Goal: Task Accomplishment & Management: Manage account settings

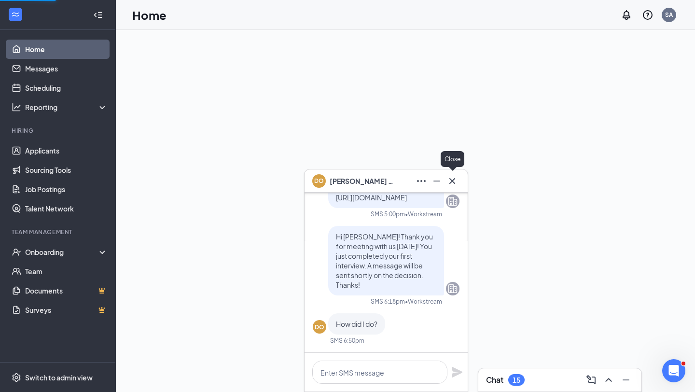
click at [455, 181] on icon "Cross" at bounding box center [452, 181] width 12 height 12
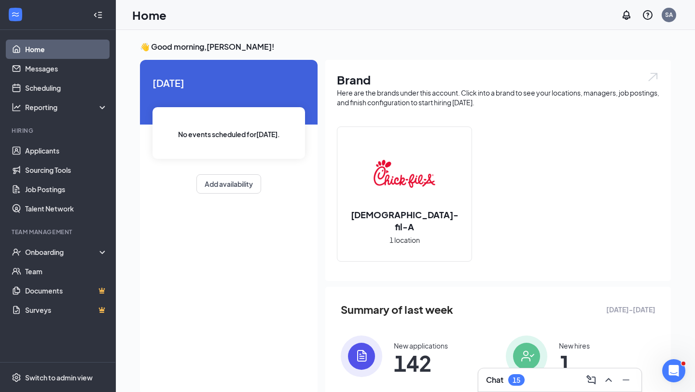
click at [508, 383] on div "Chat 15" at bounding box center [505, 380] width 39 height 12
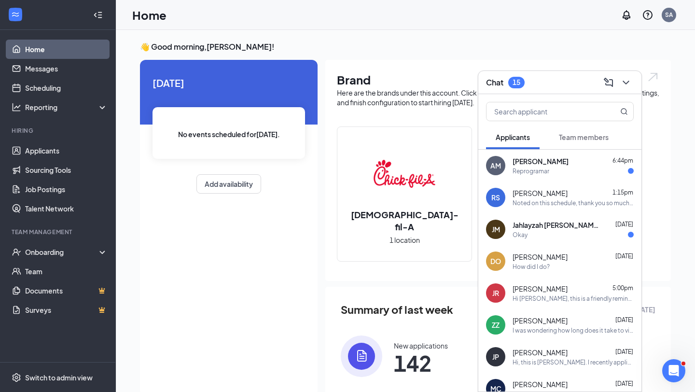
click at [602, 169] on div "Reprogramar" at bounding box center [573, 171] width 121 height 8
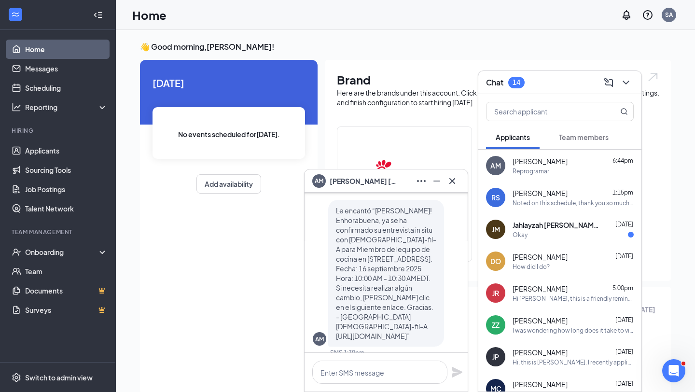
scroll to position [-71, 0]
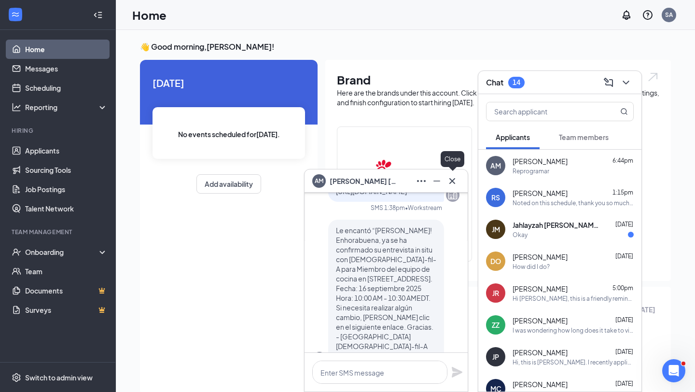
click at [459, 179] on button at bounding box center [451, 180] width 15 height 15
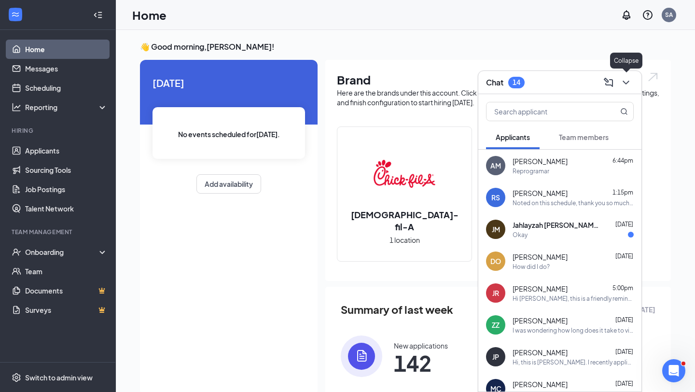
click at [626, 78] on icon "ChevronDown" at bounding box center [626, 83] width 12 height 12
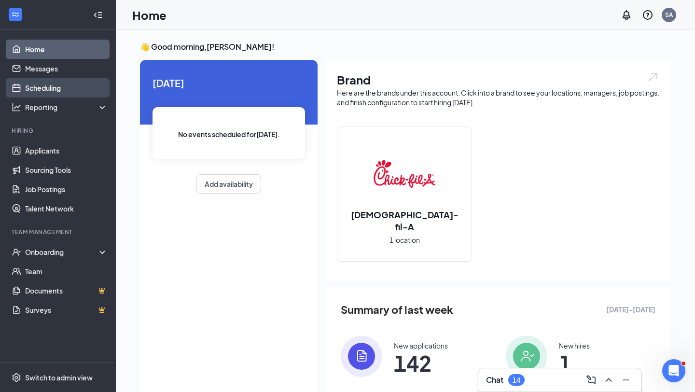
click at [69, 85] on link "Scheduling" at bounding box center [66, 87] width 83 height 19
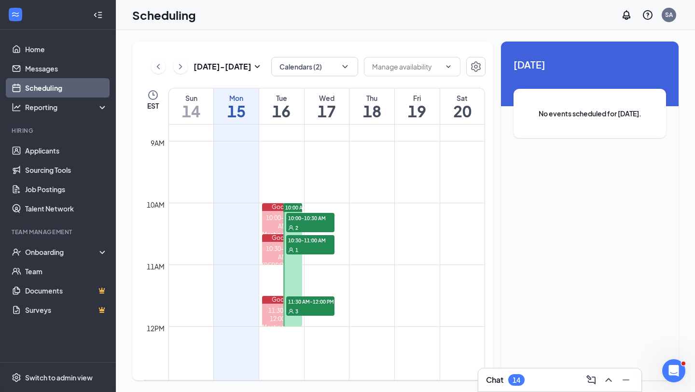
scroll to position [490, 0]
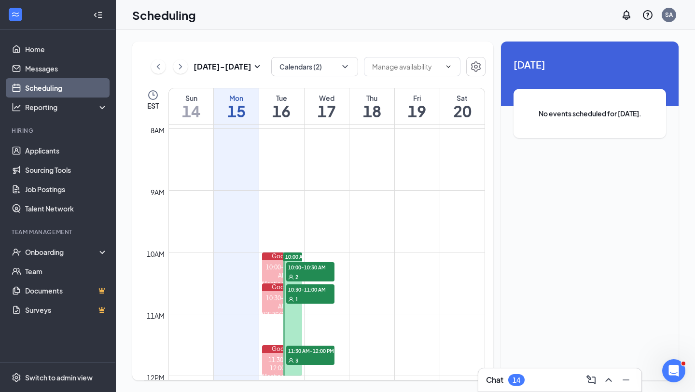
click at [287, 253] on span "10:00 AM-12:00 PM" at bounding box center [308, 256] width 46 height 7
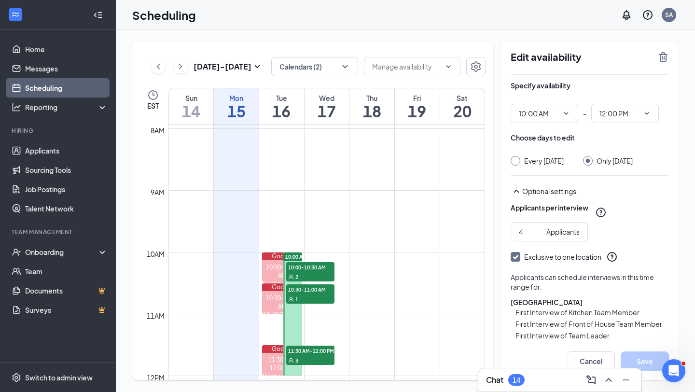
scroll to position [40, 0]
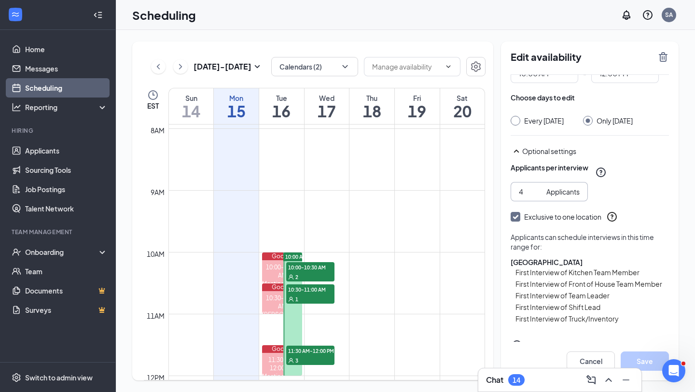
click at [527, 197] on input "4" at bounding box center [531, 191] width 24 height 11
type input "3"
click at [636, 356] on button "Save" at bounding box center [645, 360] width 48 height 19
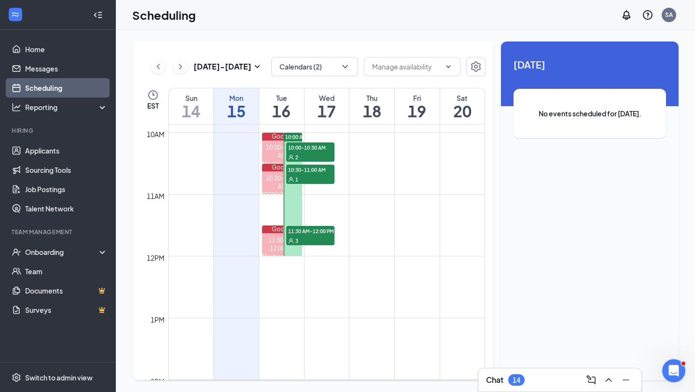
scroll to position [616, 0]
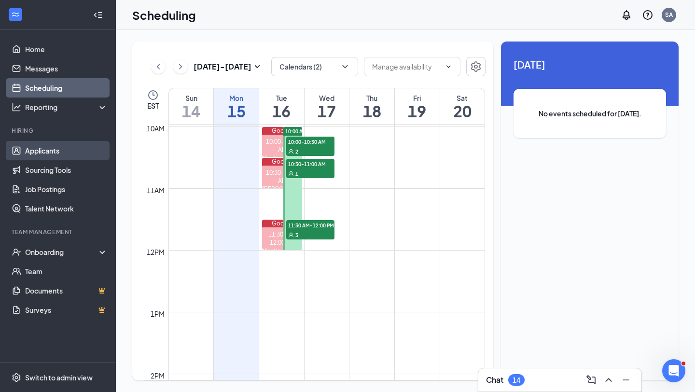
click at [39, 144] on link "Applicants" at bounding box center [66, 150] width 83 height 19
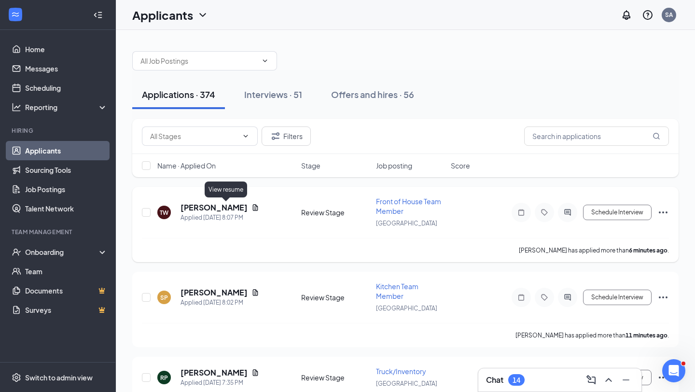
click at [253, 206] on icon "Document" at bounding box center [255, 207] width 5 height 6
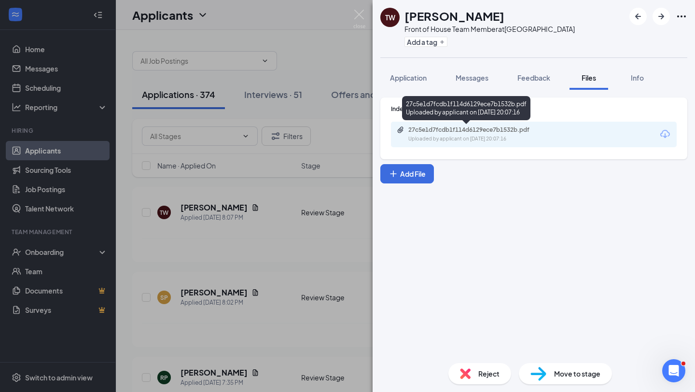
click at [525, 139] on div "Uploaded by applicant on [DATE] 20:07:16" at bounding box center [480, 139] width 145 height 8
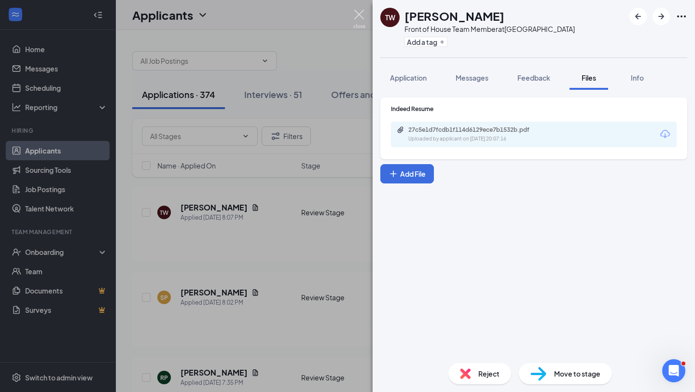
click at [364, 13] on img at bounding box center [359, 19] width 12 height 19
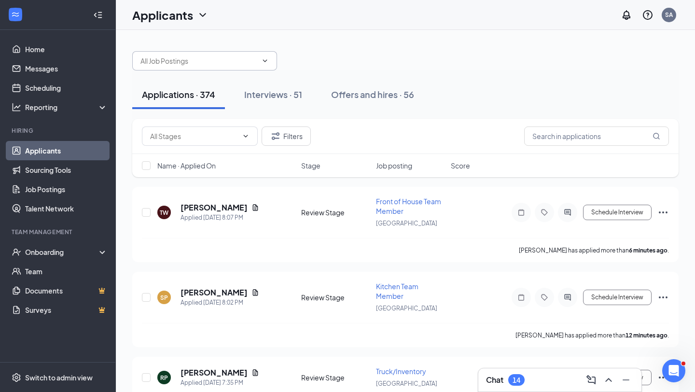
click at [211, 59] on input "text" at bounding box center [198, 61] width 117 height 11
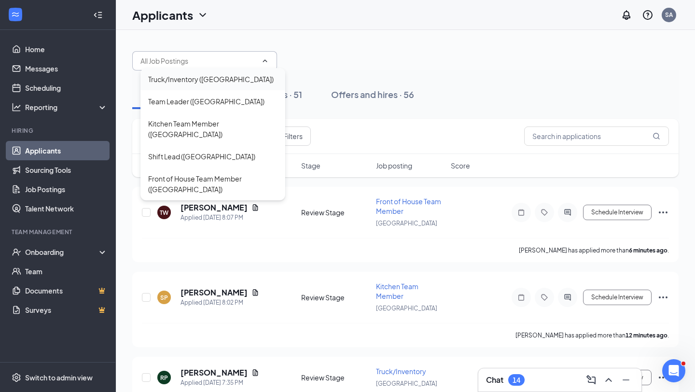
click at [231, 79] on div "Truck/Inventory ([GEOGRAPHIC_DATA])" at bounding box center [210, 79] width 125 height 11
type input "Truck/Inventory ([GEOGRAPHIC_DATA])"
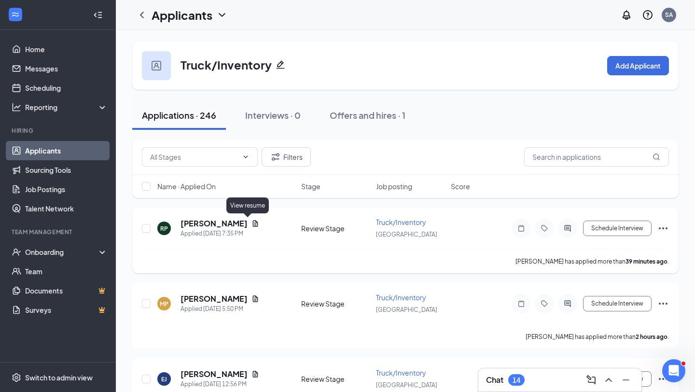
click at [251, 222] on icon "Document" at bounding box center [255, 224] width 8 height 8
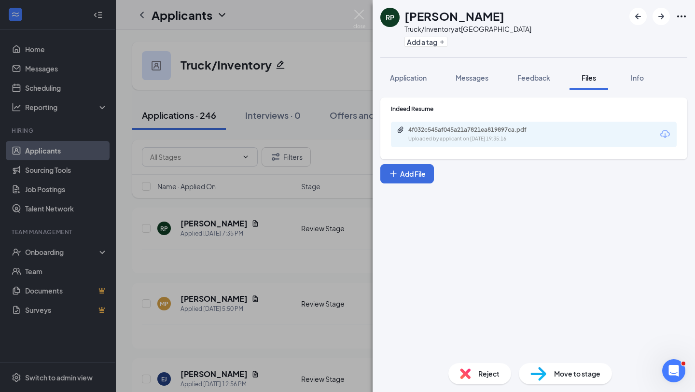
click at [506, 143] on div "4f032c545af045a21a7821ea819897ca.pdf Uploaded by applicant on [DATE] 19:35:16" at bounding box center [534, 135] width 286 height 26
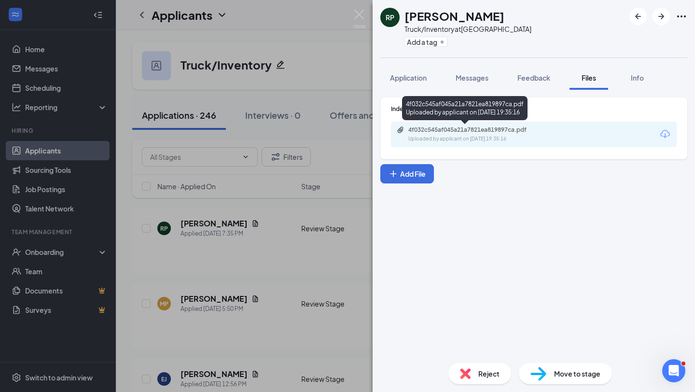
click at [505, 137] on div "Uploaded by applicant on [DATE] 19:35:16" at bounding box center [480, 139] width 145 height 8
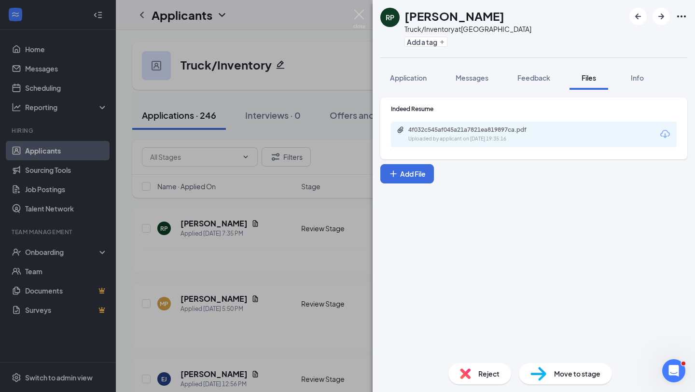
click at [484, 377] on span "Reject" at bounding box center [488, 373] width 21 height 11
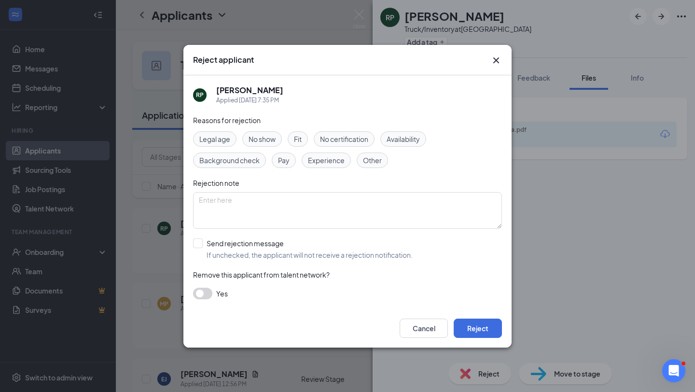
click at [376, 260] on div "Reasons for rejection Legal age No show Fit No certification Availability Backg…" at bounding box center [347, 212] width 309 height 194
click at [372, 252] on input "Send rejection message If unchecked, the applicant will not receive a rejection…" at bounding box center [303, 248] width 220 height 21
checkbox input "true"
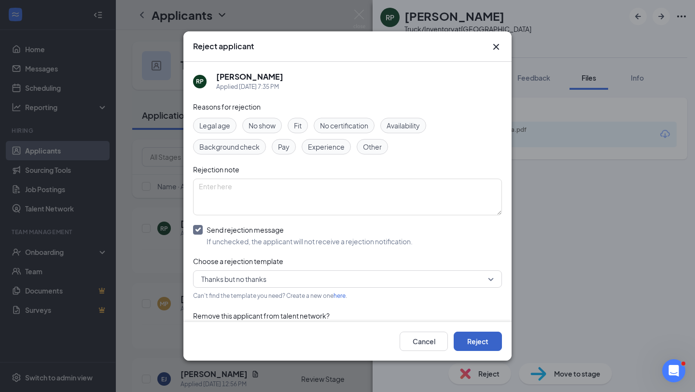
click at [486, 336] on button "Reject" at bounding box center [478, 341] width 48 height 19
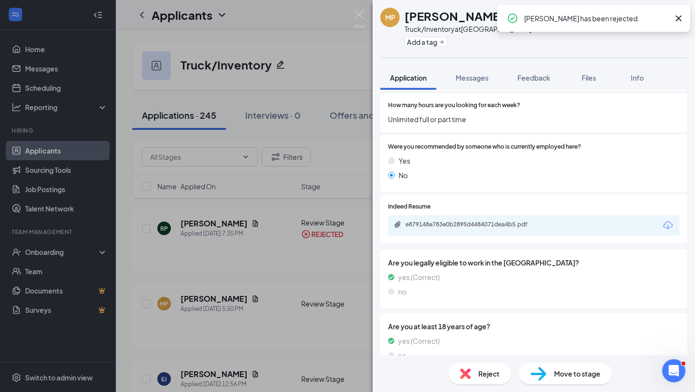
scroll to position [864, 0]
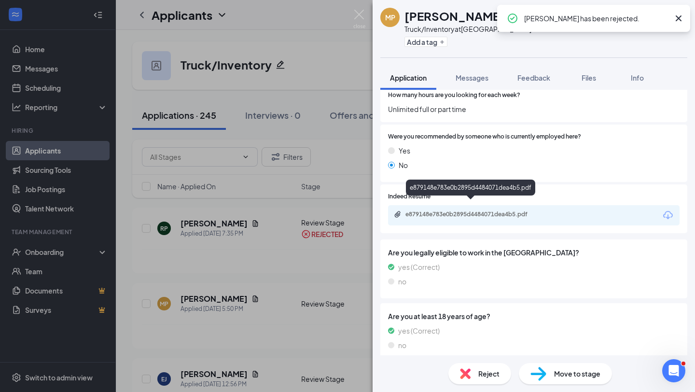
click at [480, 213] on div "e879148e783e0b2895d4484071dea4b5.pdf" at bounding box center [534, 215] width 292 height 20
click at [478, 210] on div "e879148e783e0b2895d4484071dea4b5.pdf" at bounding box center [472, 214] width 135 height 8
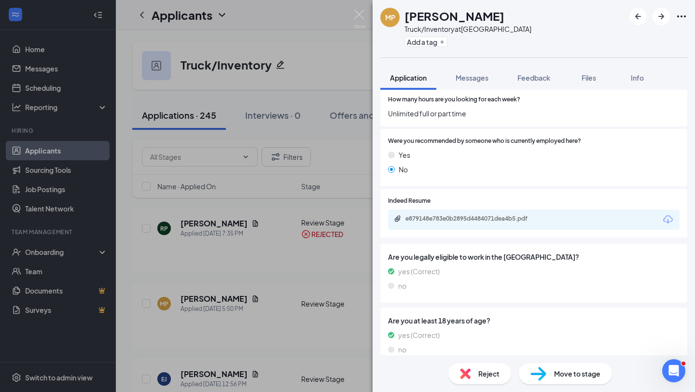
click at [467, 363] on div "Reject" at bounding box center [479, 373] width 63 height 21
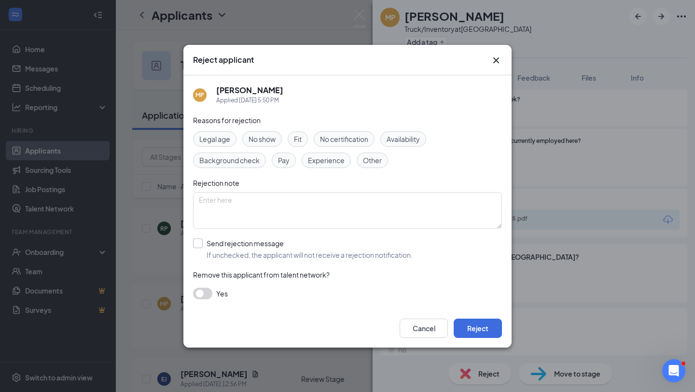
click at [302, 250] on input "Send rejection message If unchecked, the applicant will not receive a rejection…" at bounding box center [303, 248] width 220 height 21
checkbox input "true"
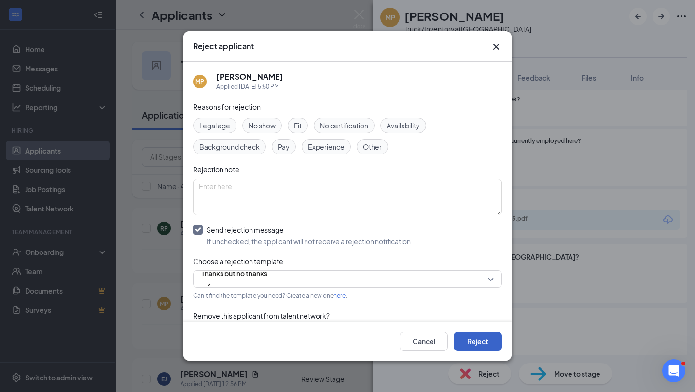
click at [472, 348] on button "Reject" at bounding box center [478, 341] width 48 height 19
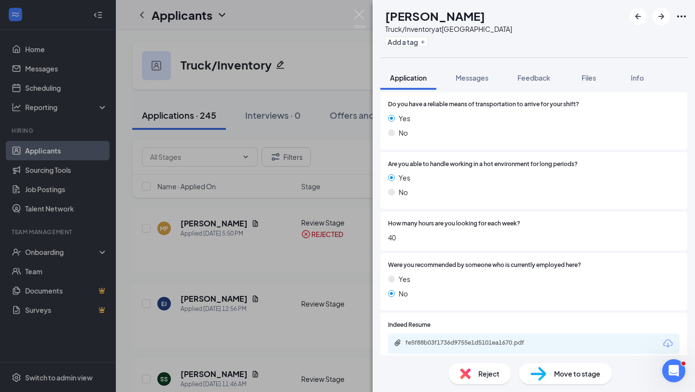
scroll to position [720, 0]
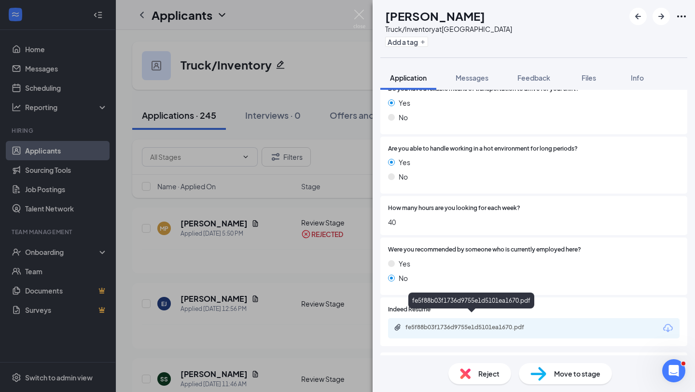
click at [449, 323] on div "fe5f88b03f1736d9755e1d5101ea1670.pdf" at bounding box center [472, 327] width 156 height 9
click at [295, 235] on div "[PERSON_NAME] Truck/Inventory at [GEOGRAPHIC_DATA] Add a tag Application Messag…" at bounding box center [347, 196] width 695 height 392
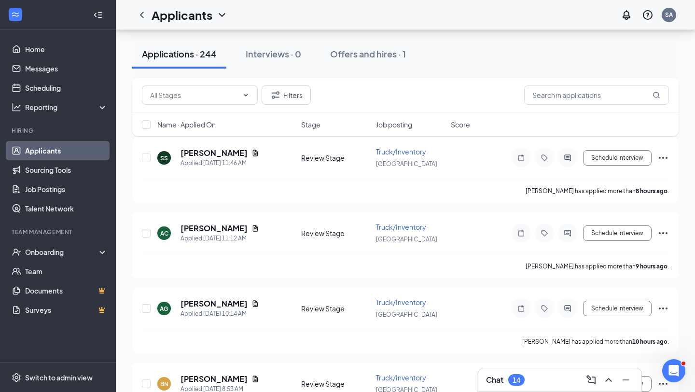
scroll to position [123, 0]
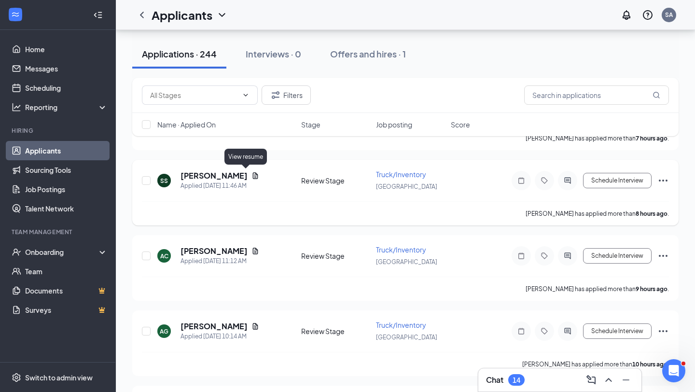
click at [253, 173] on icon "Document" at bounding box center [255, 175] width 5 height 6
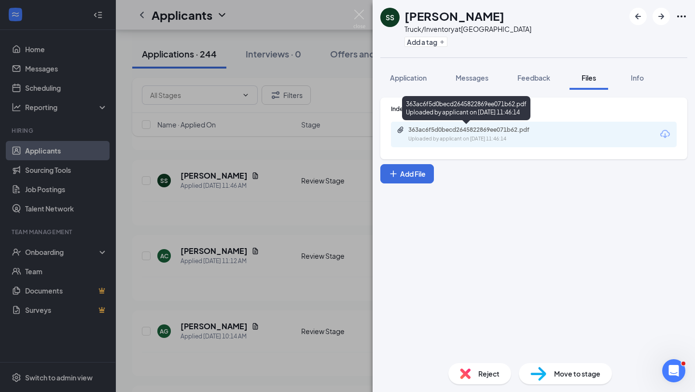
click at [491, 137] on div "Uploaded by applicant on [DATE] 11:46:14" at bounding box center [480, 139] width 145 height 8
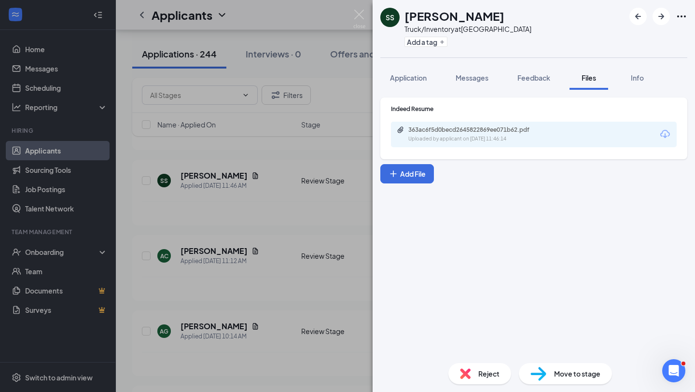
click at [473, 378] on div "Reject" at bounding box center [479, 373] width 63 height 21
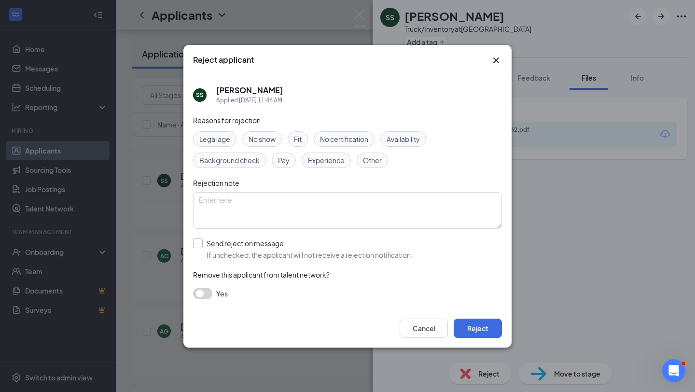
click at [370, 256] on input "Send rejection message If unchecked, the applicant will not receive a rejection…" at bounding box center [303, 248] width 220 height 21
checkbox input "true"
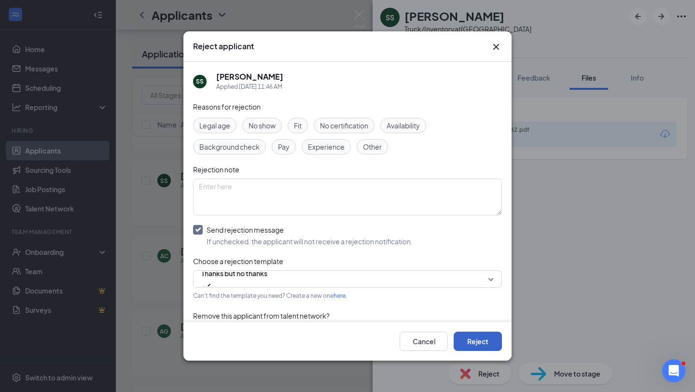
click at [482, 349] on button "Reject" at bounding box center [478, 341] width 48 height 19
